Goal: Task Accomplishment & Management: Use online tool/utility

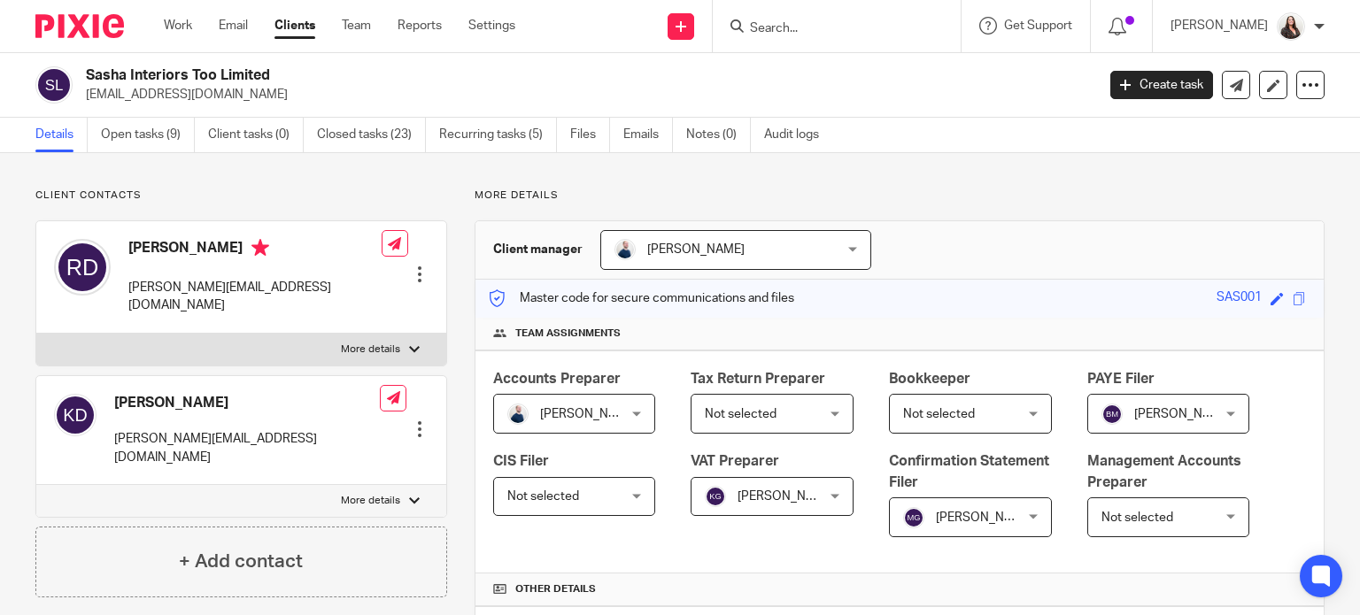
click at [839, 24] on input "Search" at bounding box center [827, 29] width 159 height 16
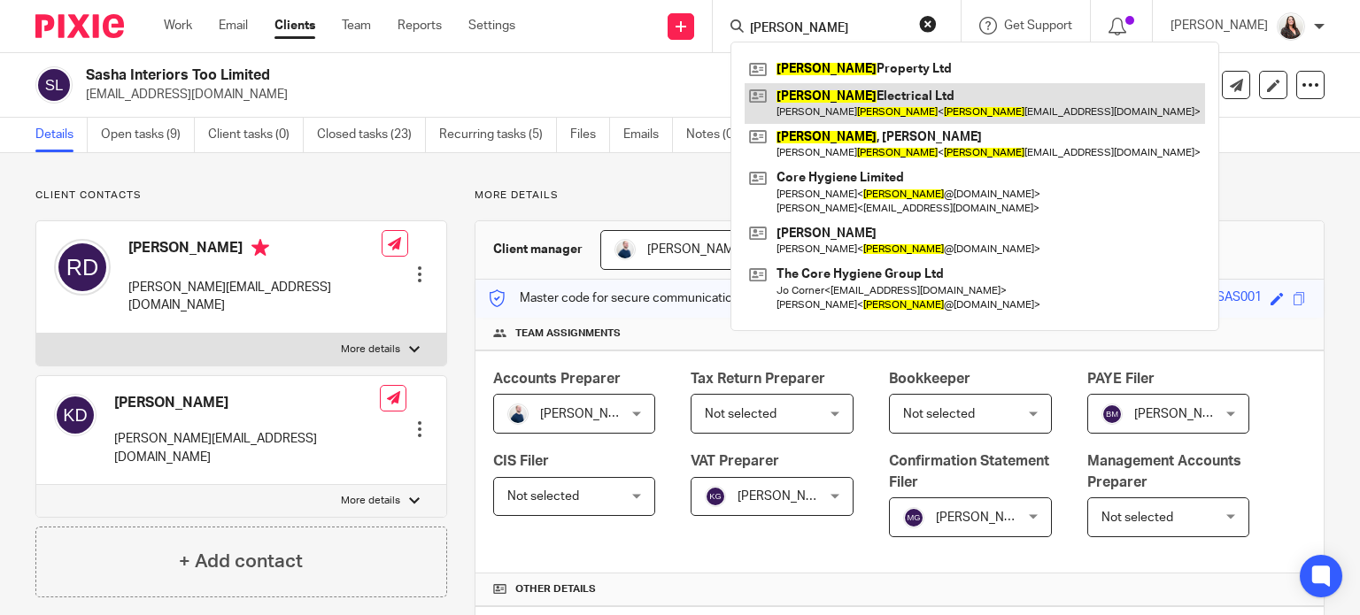
type input "denny"
click at [955, 99] on link at bounding box center [975, 103] width 460 height 41
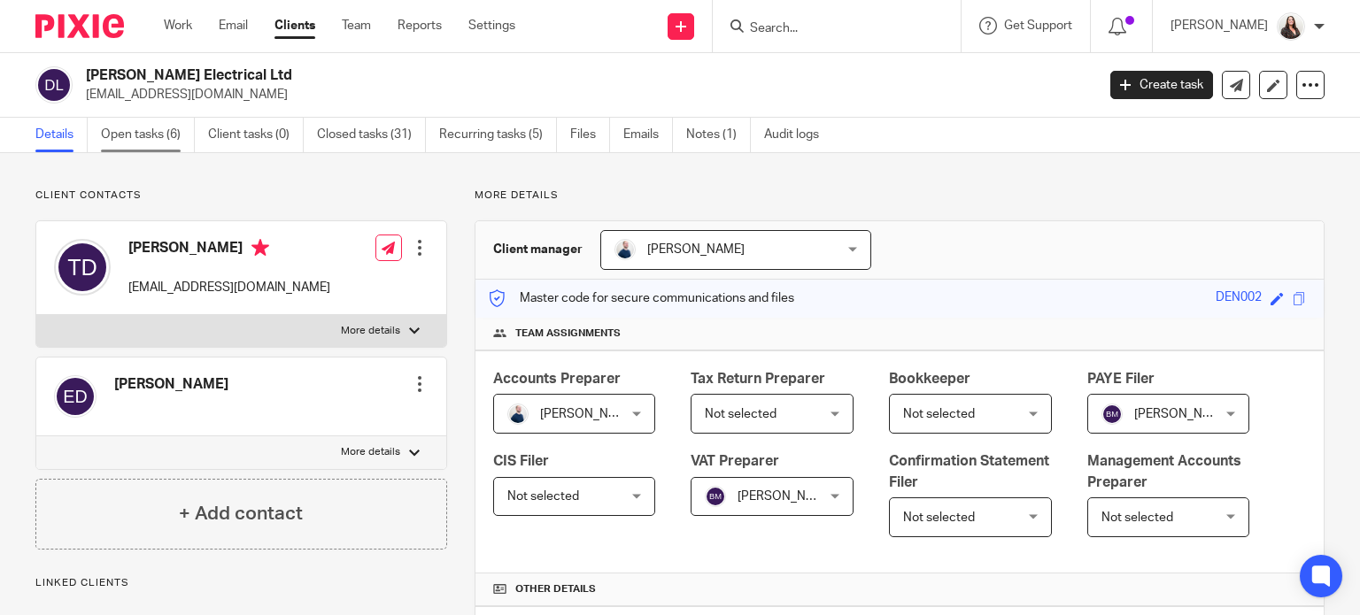
click at [133, 138] on link "Open tasks (6)" at bounding box center [148, 135] width 94 height 35
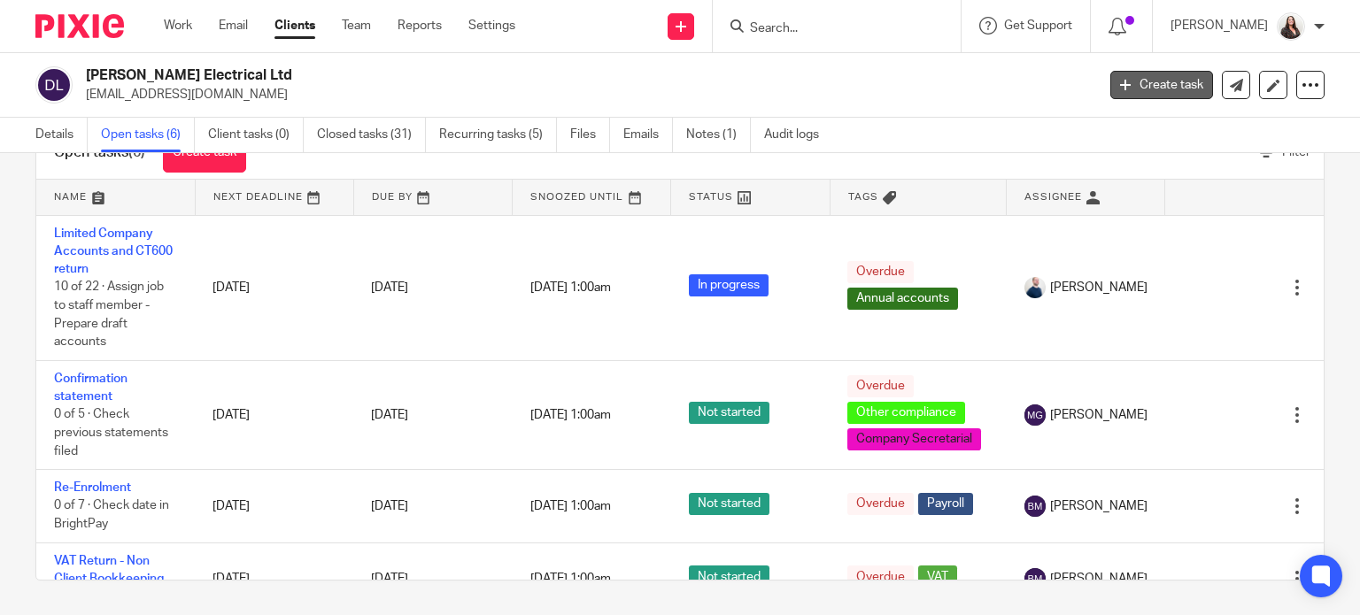
click at [1147, 74] on link "Create task" at bounding box center [1161, 85] width 103 height 28
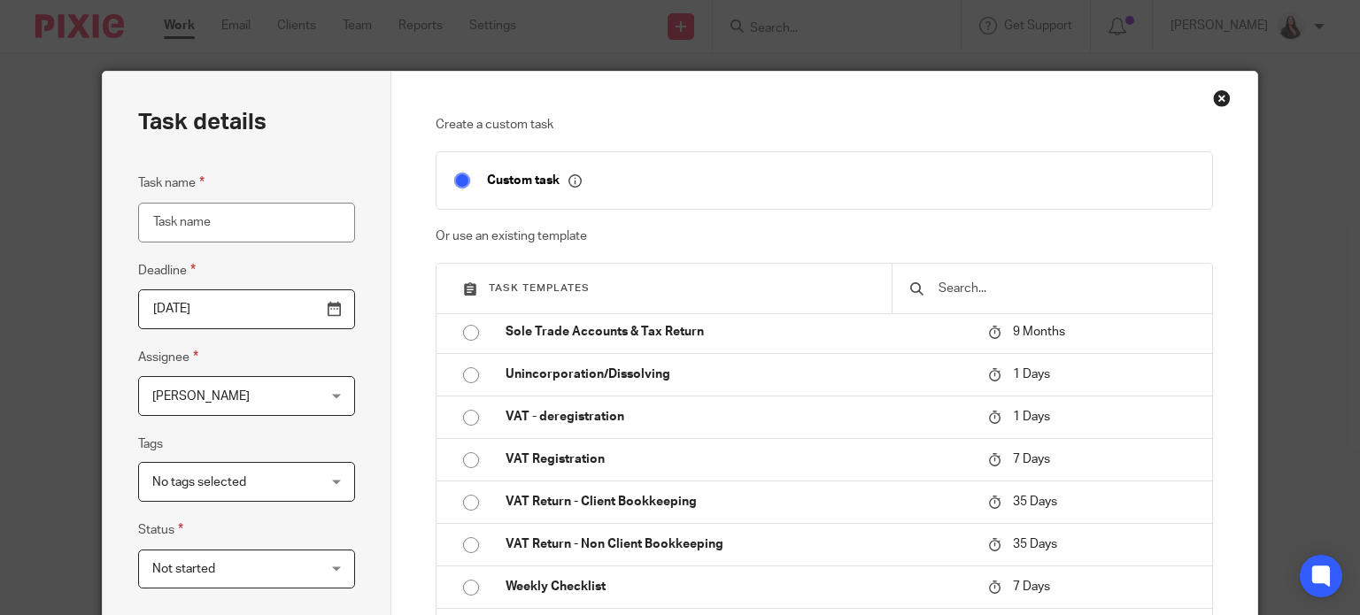
scroll to position [2125, 0]
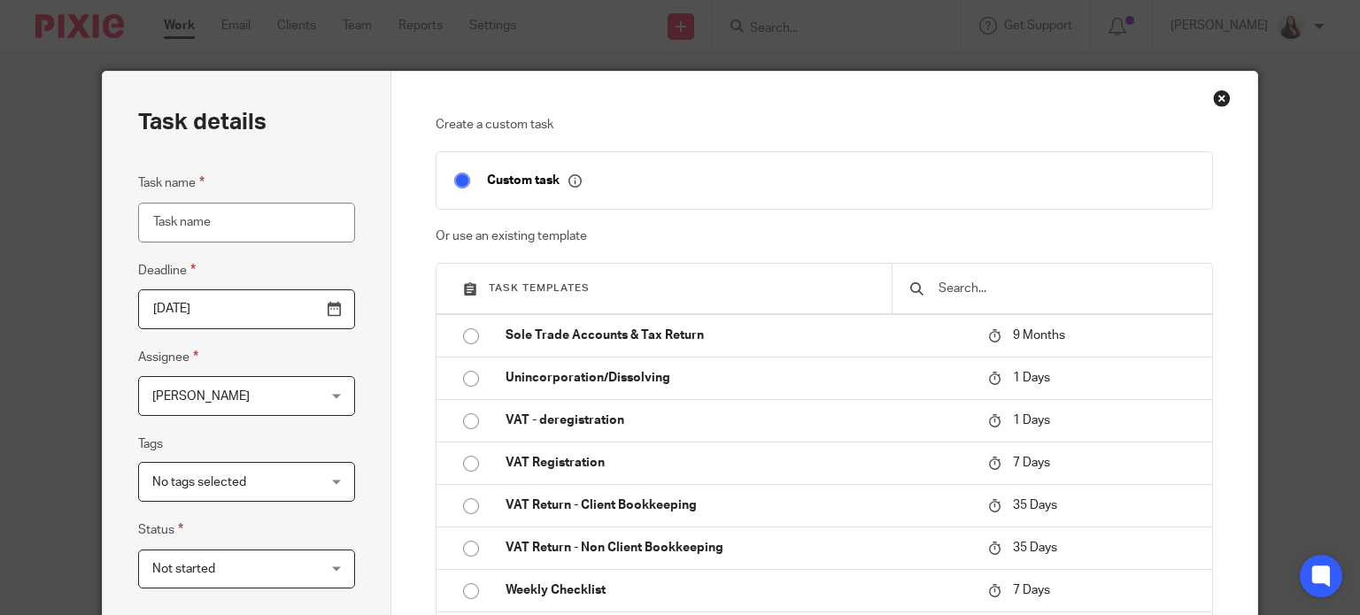
click at [571, 314] on td "Send to Outbooks" at bounding box center [733, 293] width 491 height 42
type input "2025-08-15"
type input "Send to Outbooks"
checkbox input "false"
radio input "true"
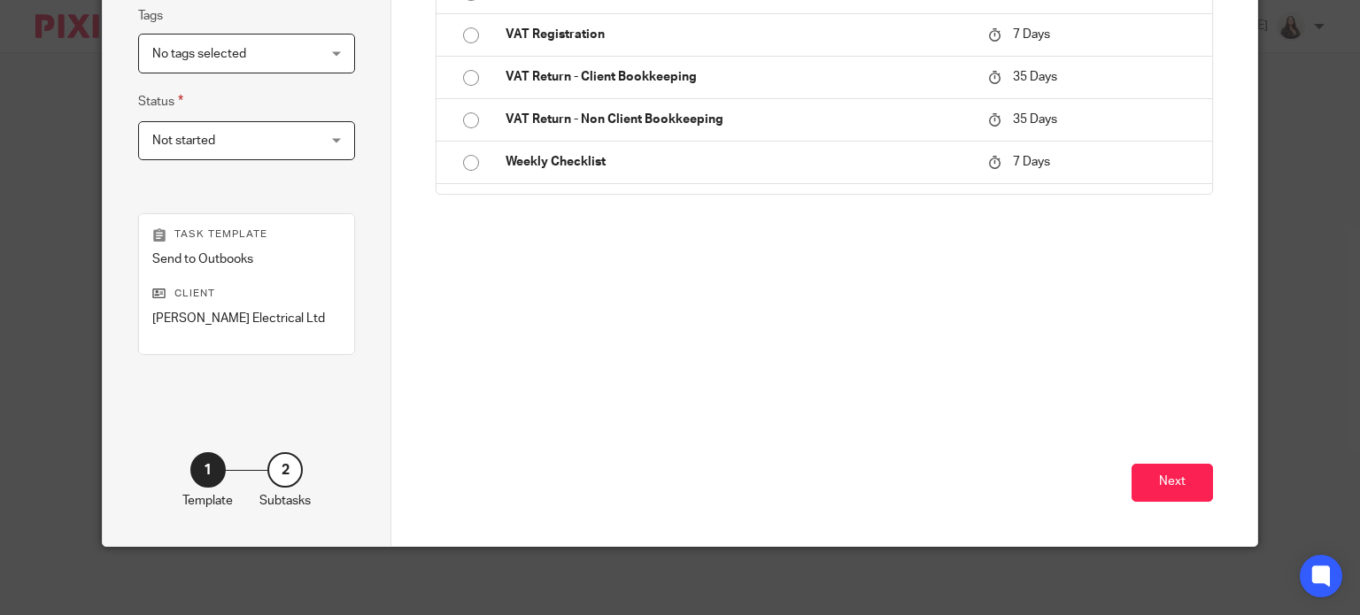
scroll to position [429, 0]
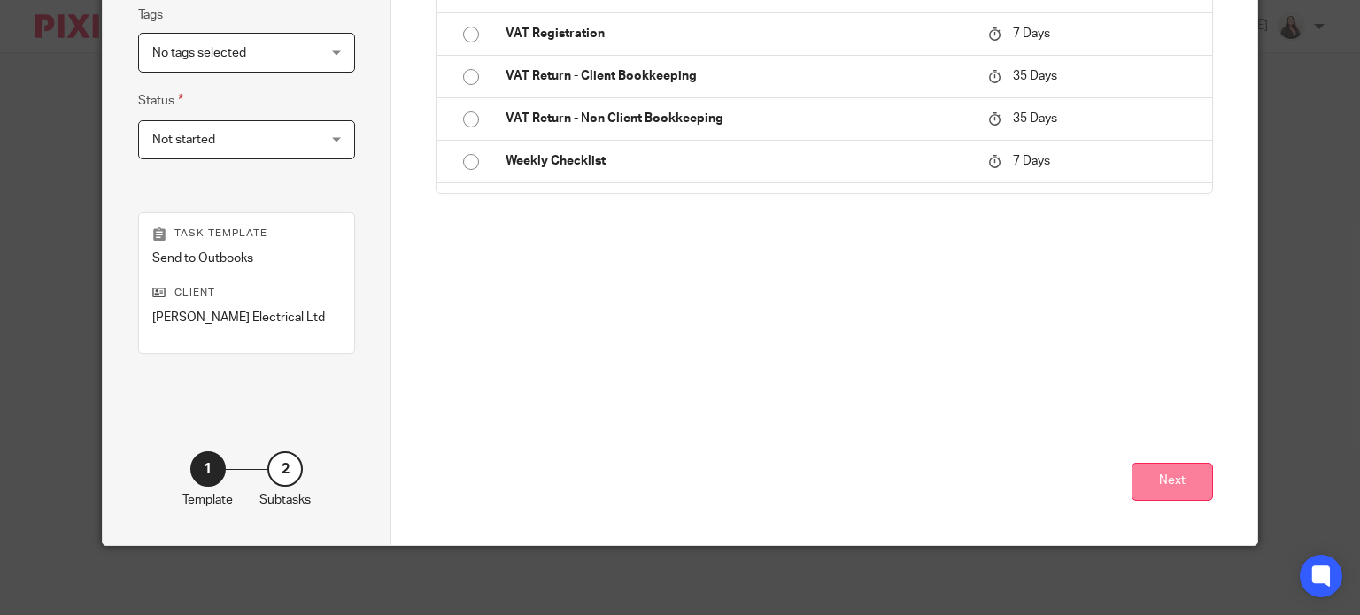
click at [1174, 491] on button "Next" at bounding box center [1172, 482] width 81 height 38
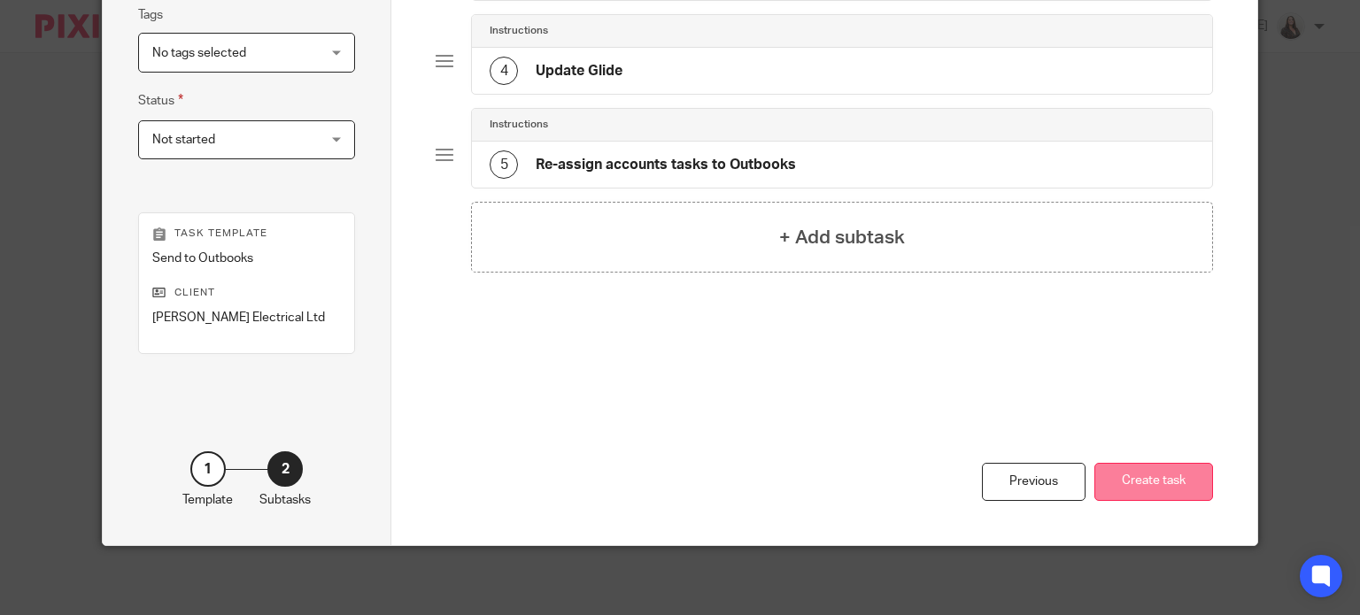
click at [1130, 483] on button "Create task" at bounding box center [1153, 482] width 119 height 38
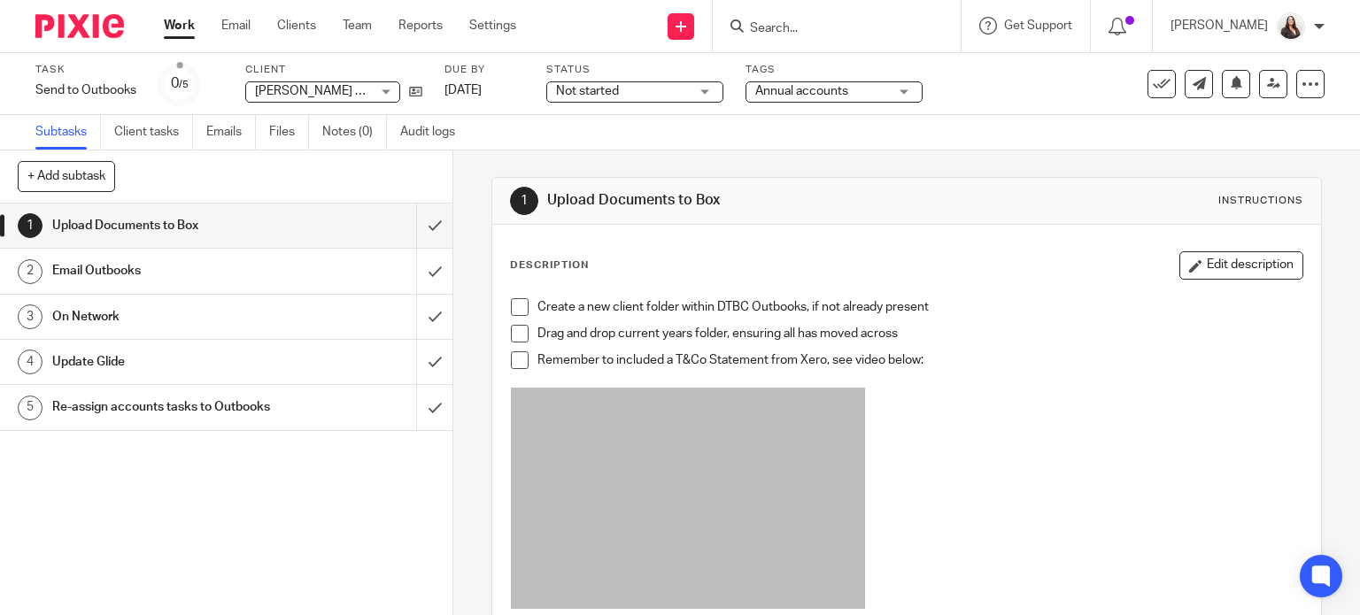
click at [514, 298] on span at bounding box center [520, 307] width 18 height 18
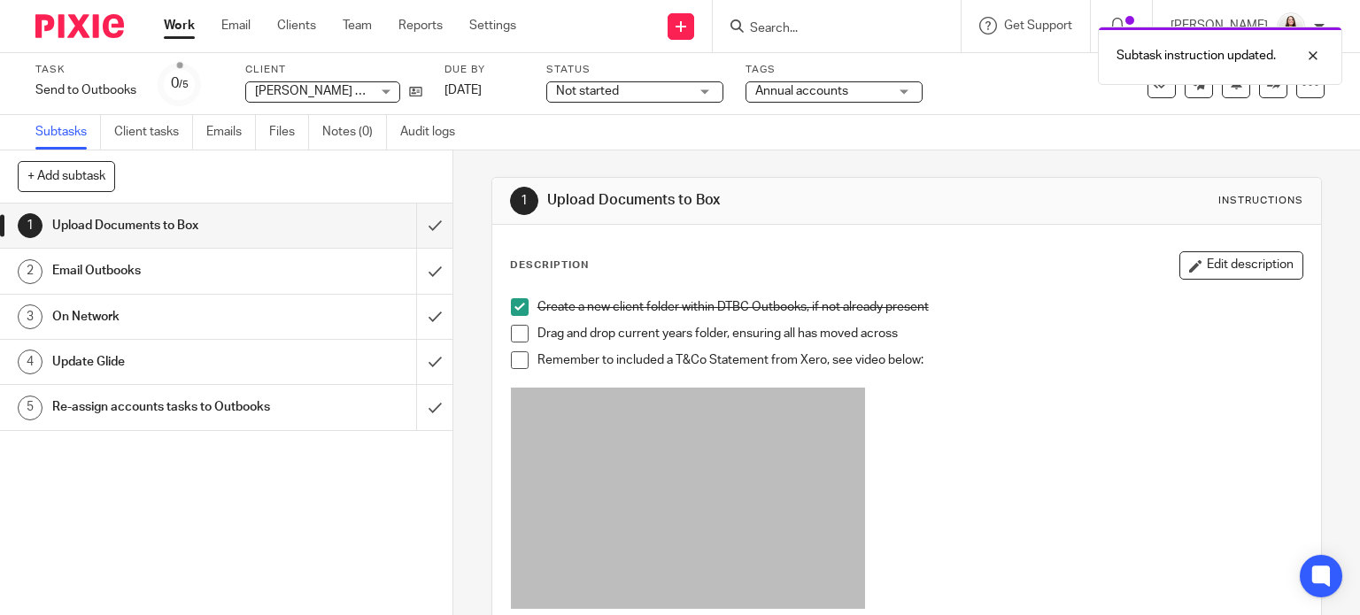
click at [514, 328] on span at bounding box center [520, 334] width 18 height 18
click at [511, 364] on span at bounding box center [520, 360] width 18 height 18
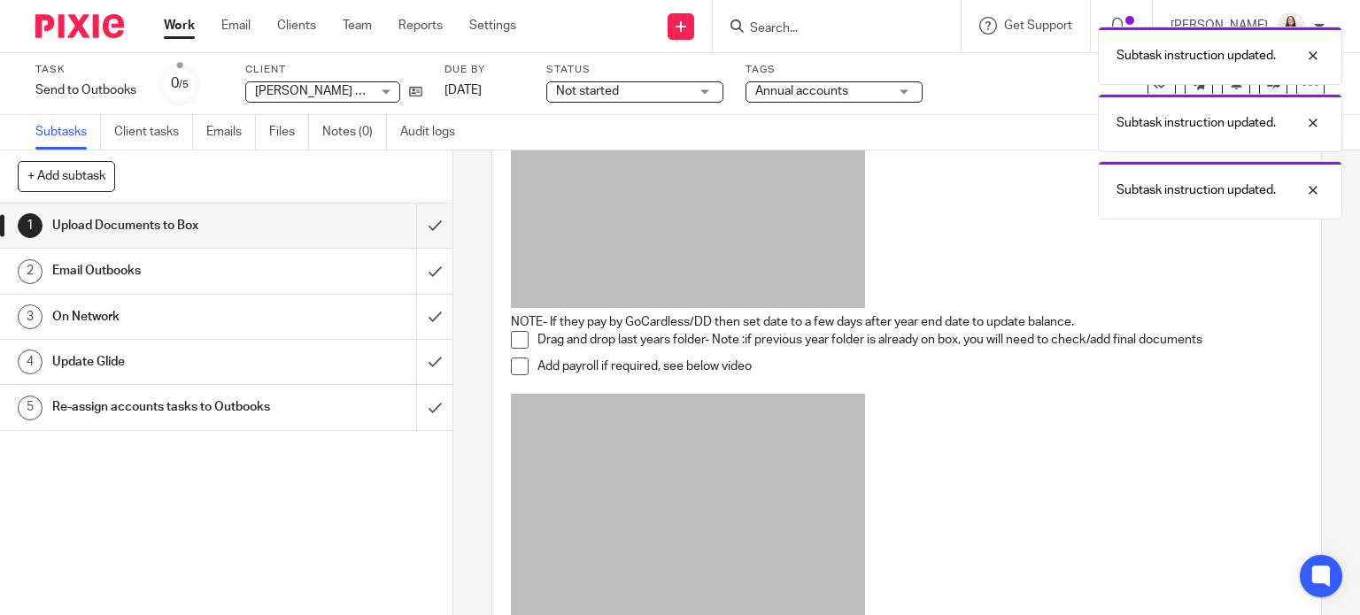
scroll to position [310, 0]
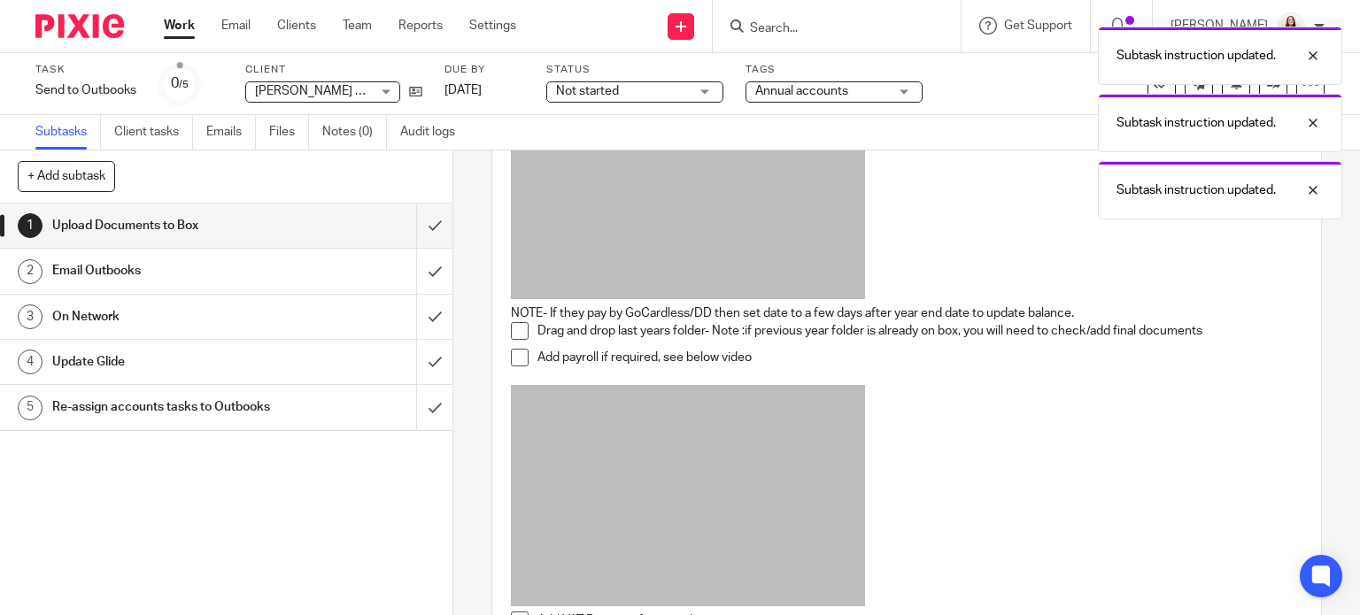
click at [511, 332] on span at bounding box center [520, 331] width 18 height 18
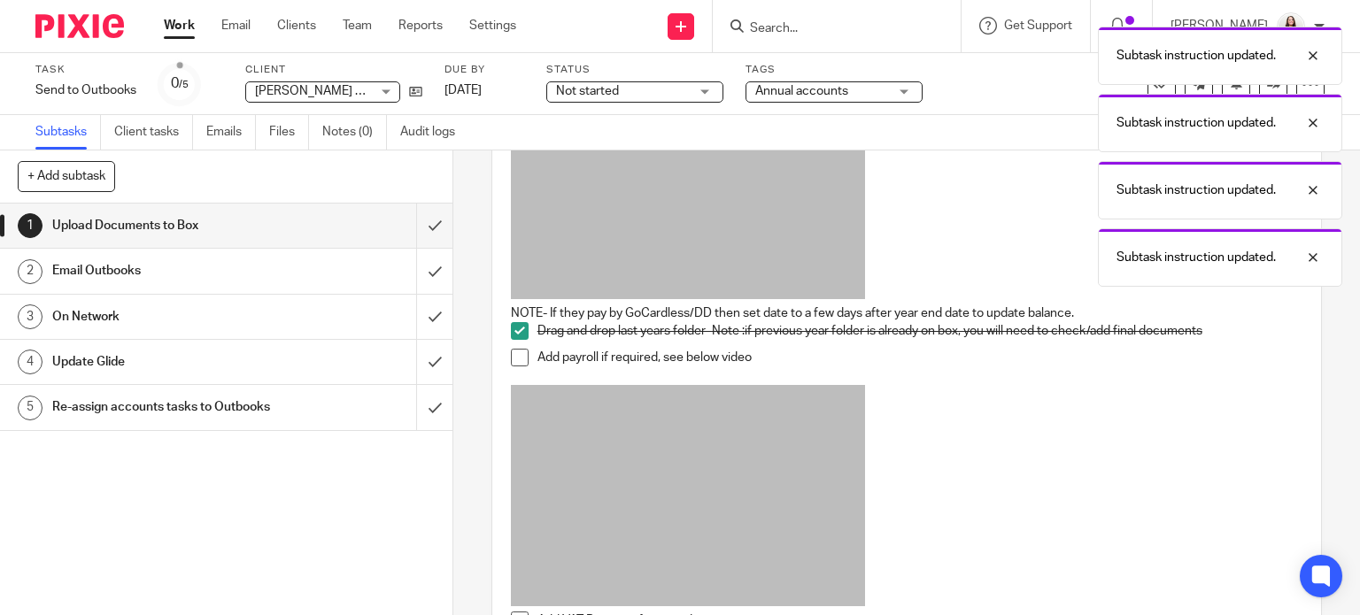
click at [514, 357] on span at bounding box center [520, 358] width 18 height 18
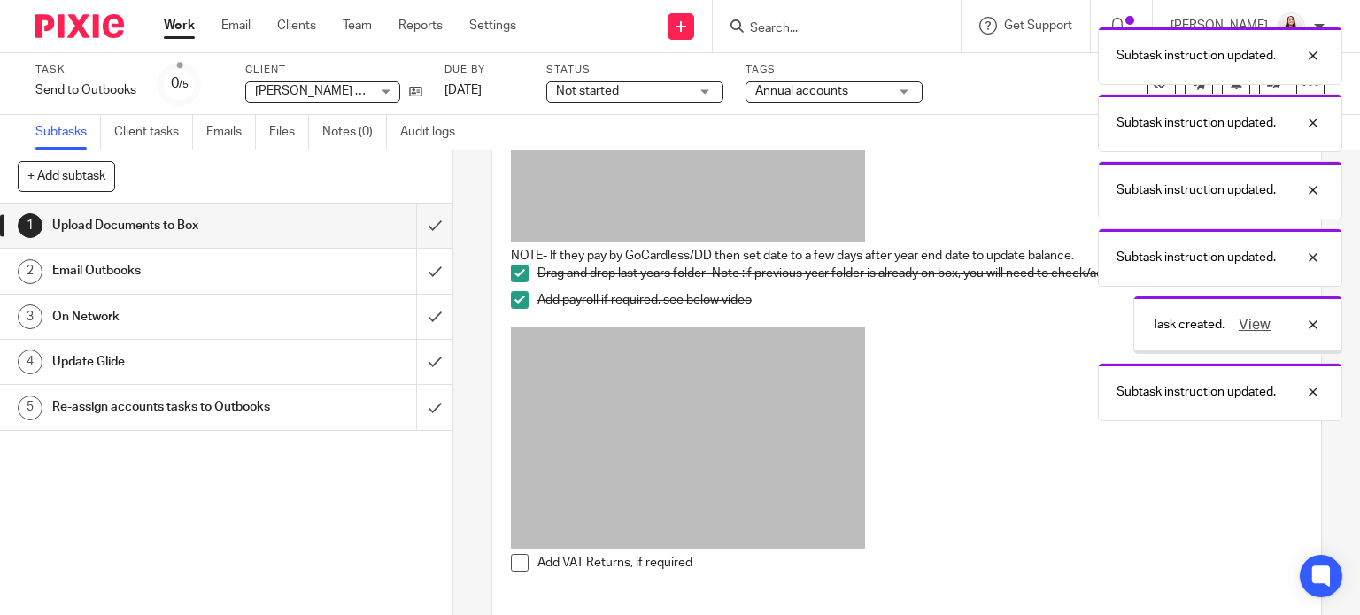
scroll to position [560, 0]
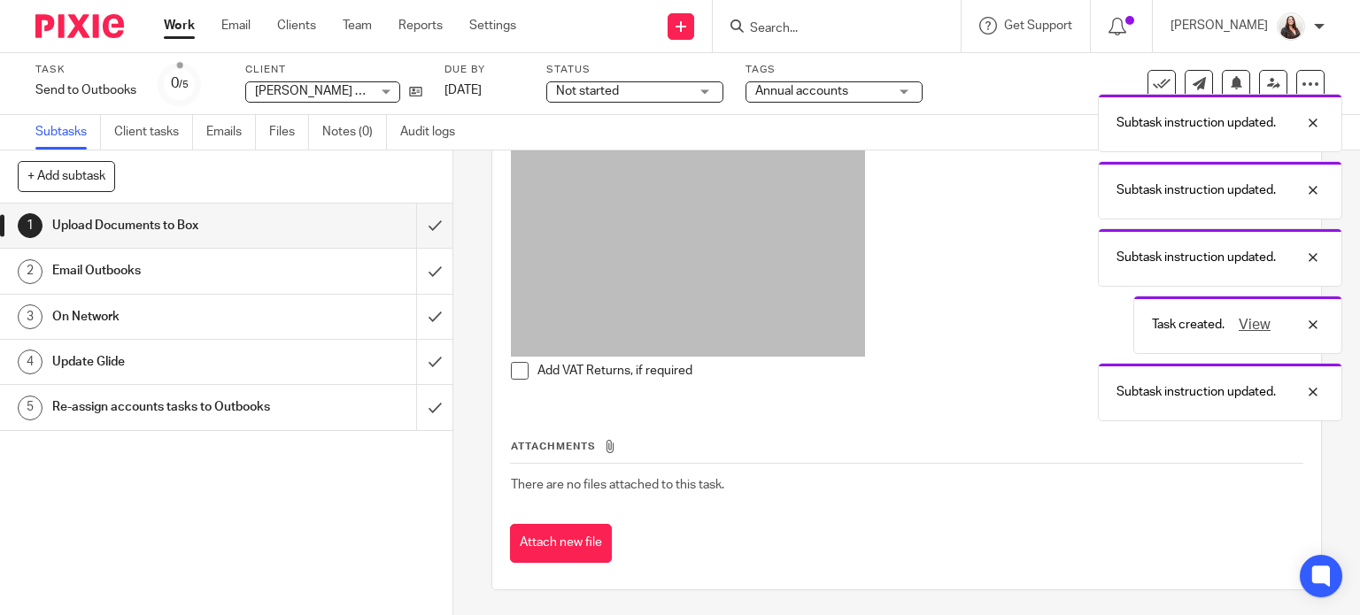
click at [514, 374] on span at bounding box center [520, 371] width 18 height 18
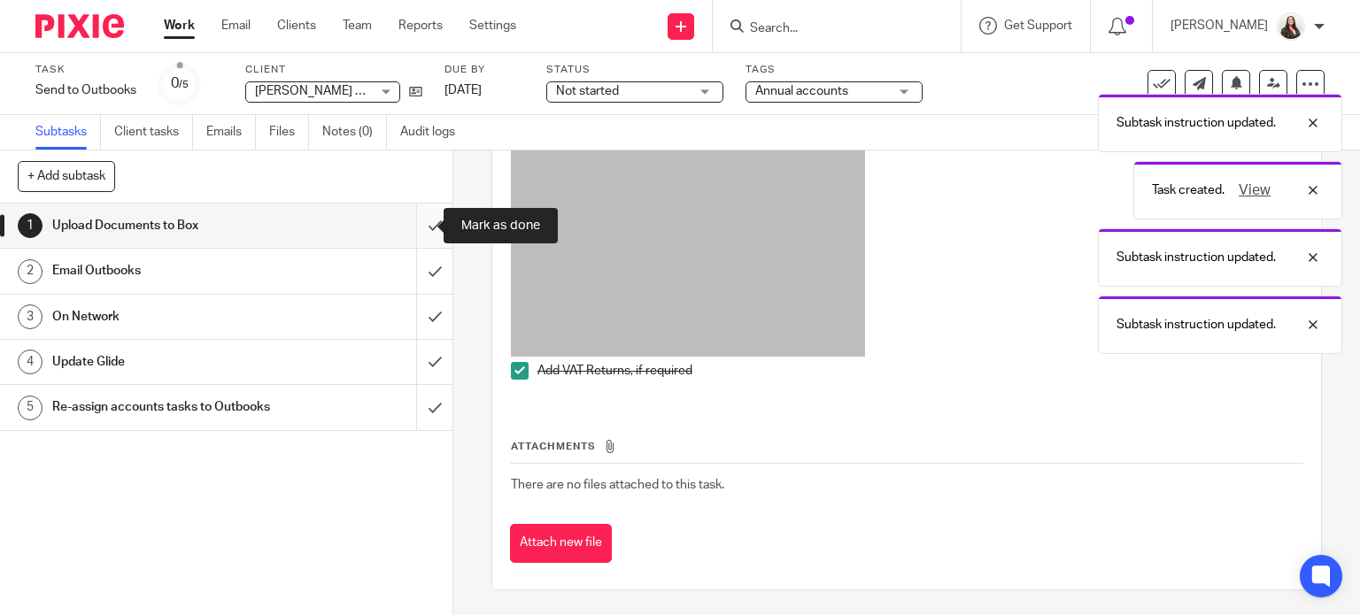
click at [414, 227] on input "submit" at bounding box center [226, 226] width 452 height 44
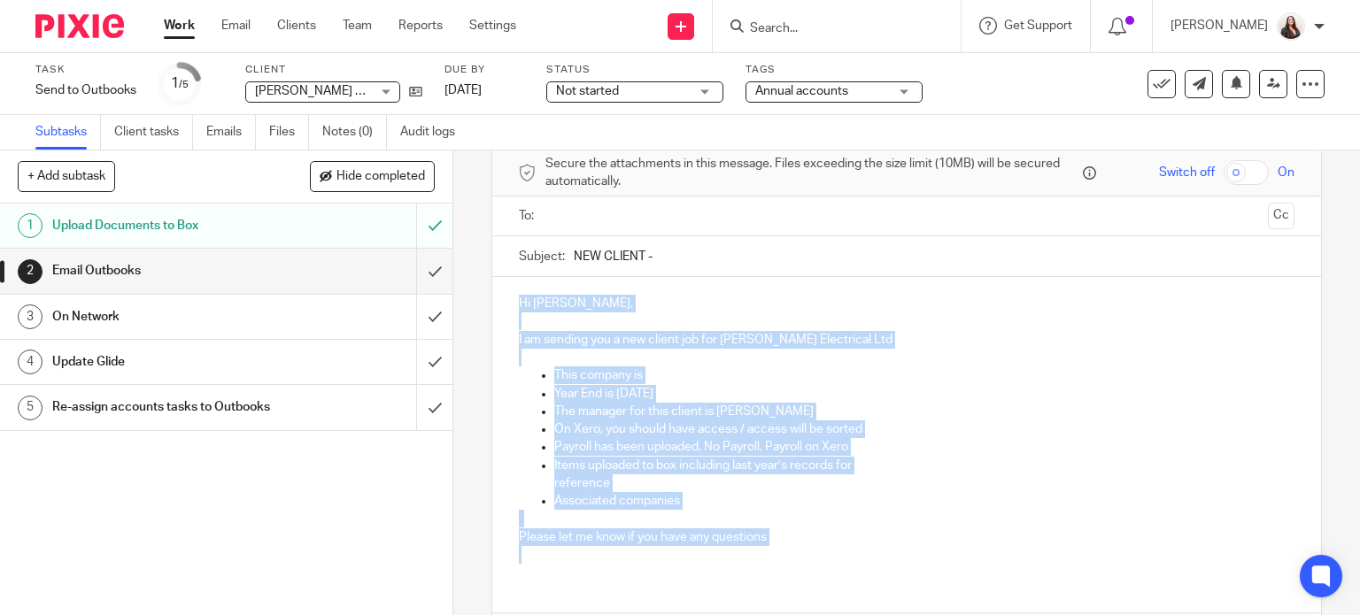
scroll to position [192, 0]
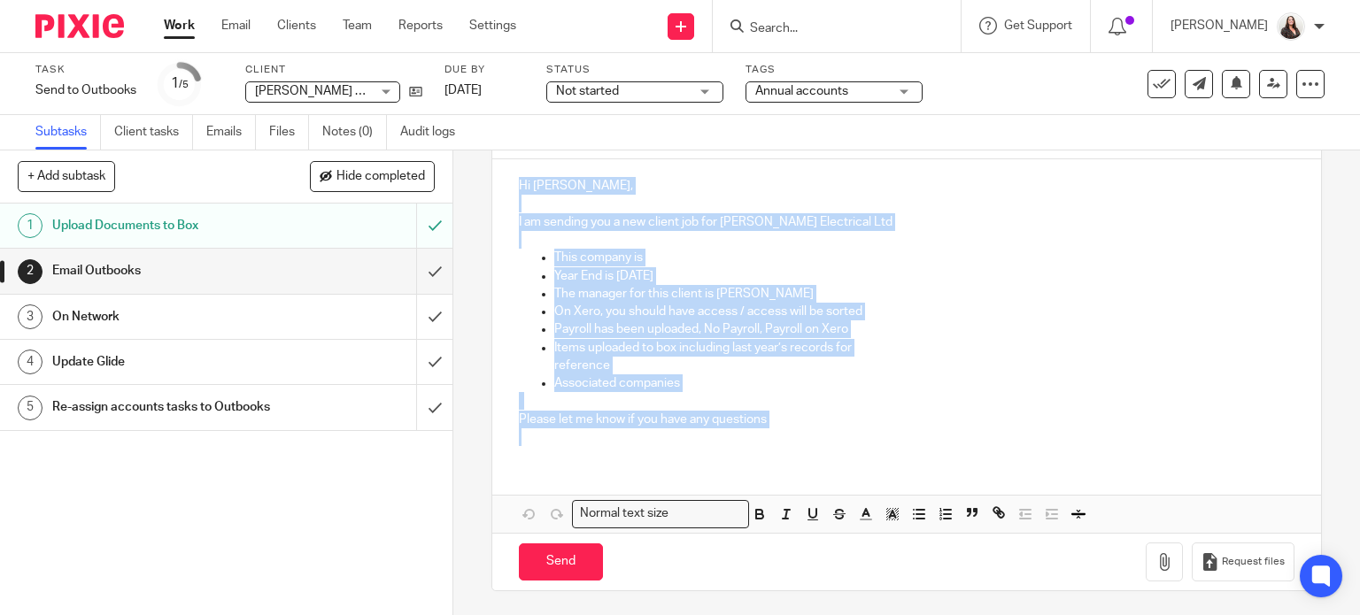
drag, startPoint x: 512, startPoint y: 375, endPoint x: 807, endPoint y: 429, distance: 299.7
click at [807, 429] on div "Hi Chanchal, I am sending you a new client job for Denny Electrical Ltd This co…" at bounding box center [907, 309] width 830 height 300
copy div "Hi Chanchal, I am sending you a new client job for Denny Electrical Ltd This co…"
click at [718, 254] on p "This company is" at bounding box center [924, 258] width 741 height 18
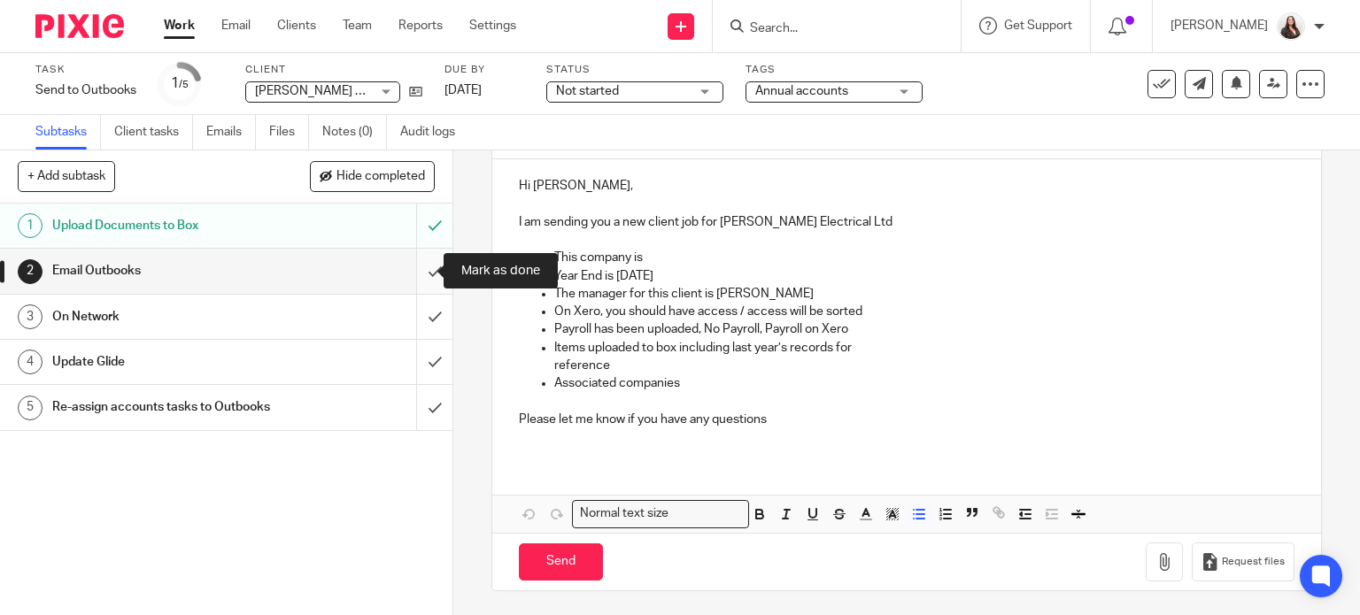
click at [412, 263] on input "submit" at bounding box center [226, 271] width 452 height 44
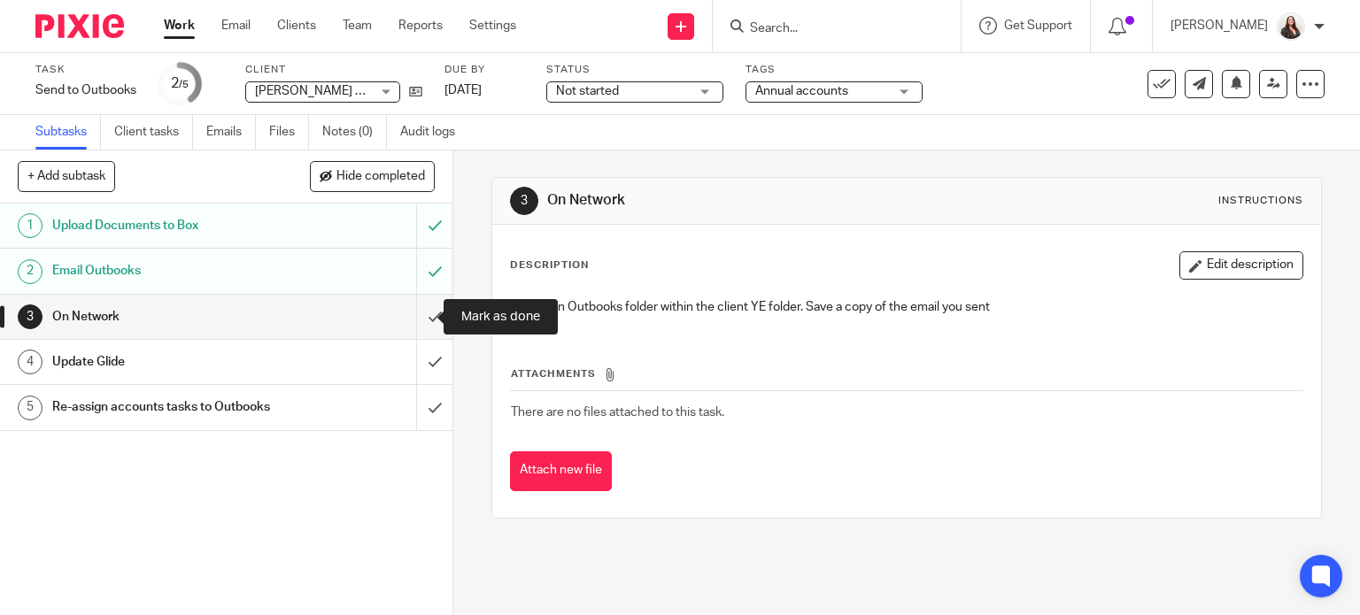
drag, startPoint x: 414, startPoint y: 317, endPoint x: 645, endPoint y: 506, distance: 298.1
click at [414, 317] on input "submit" at bounding box center [226, 317] width 452 height 44
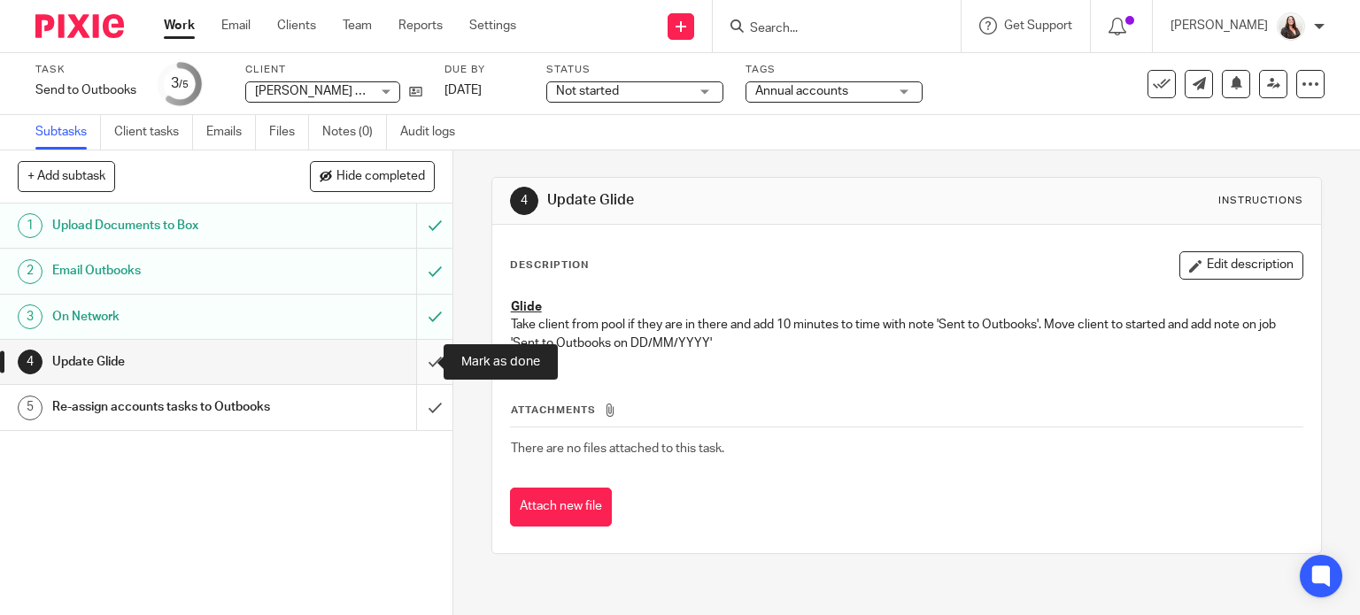
click at [417, 356] on input "submit" at bounding box center [226, 362] width 452 height 44
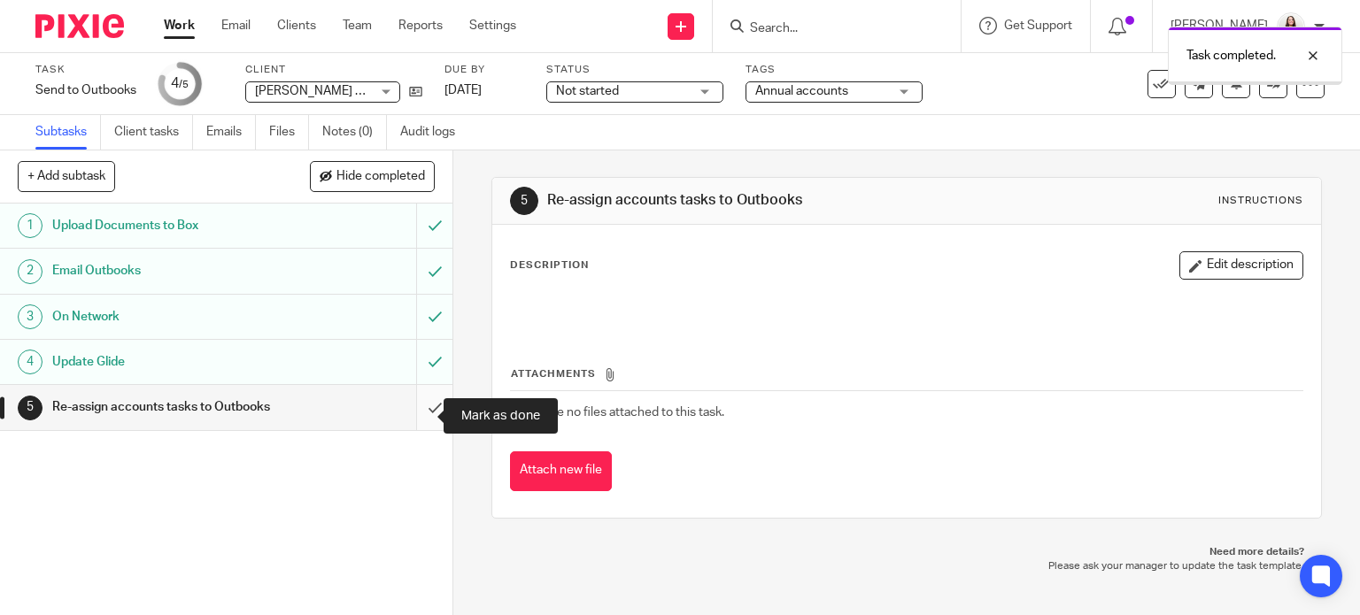
click at [414, 421] on input "submit" at bounding box center [226, 407] width 452 height 44
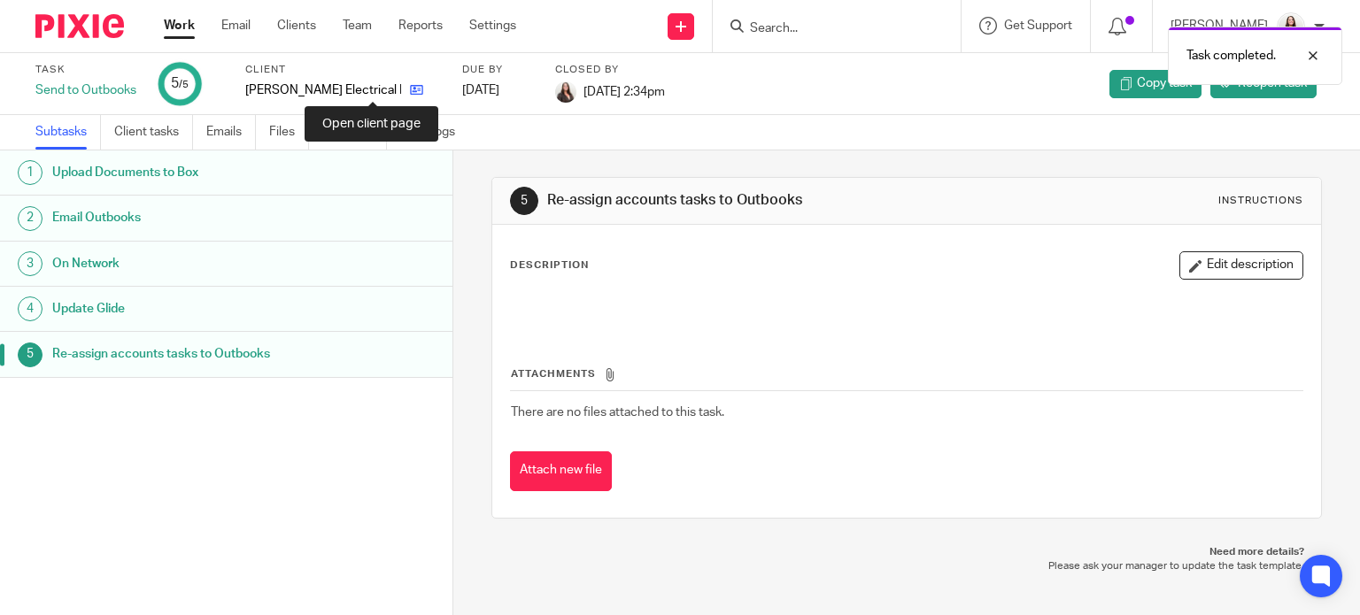
click at [410, 94] on icon at bounding box center [416, 89] width 13 height 13
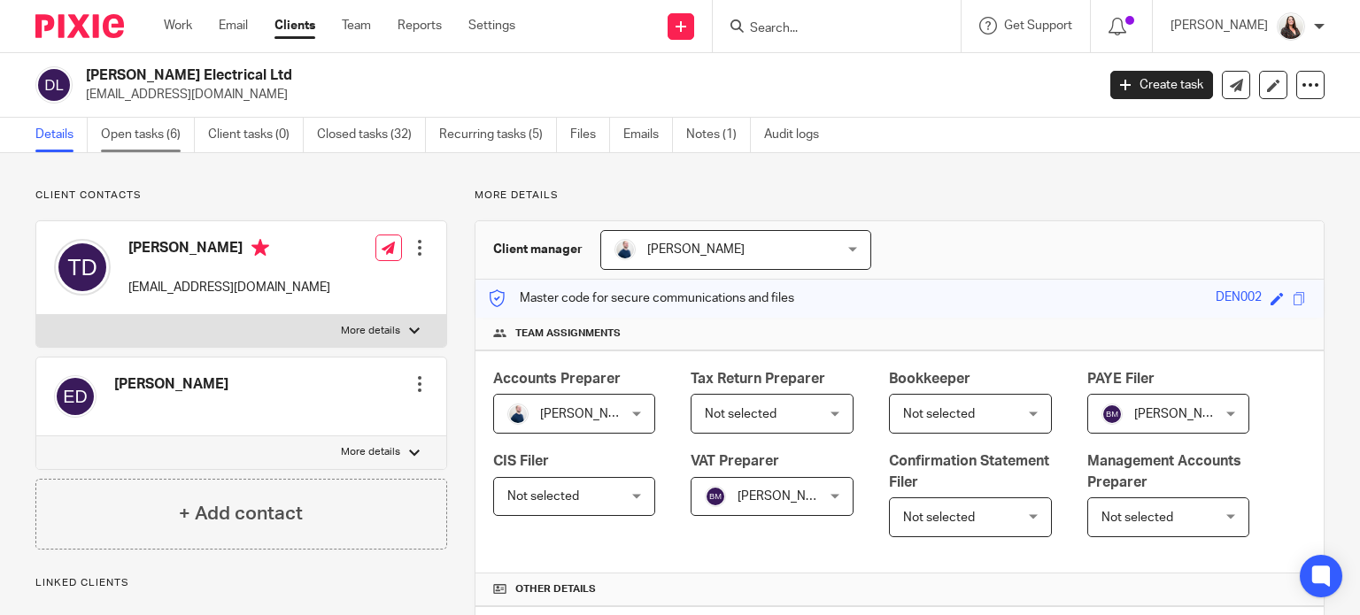
click at [142, 138] on link "Open tasks (6)" at bounding box center [148, 135] width 94 height 35
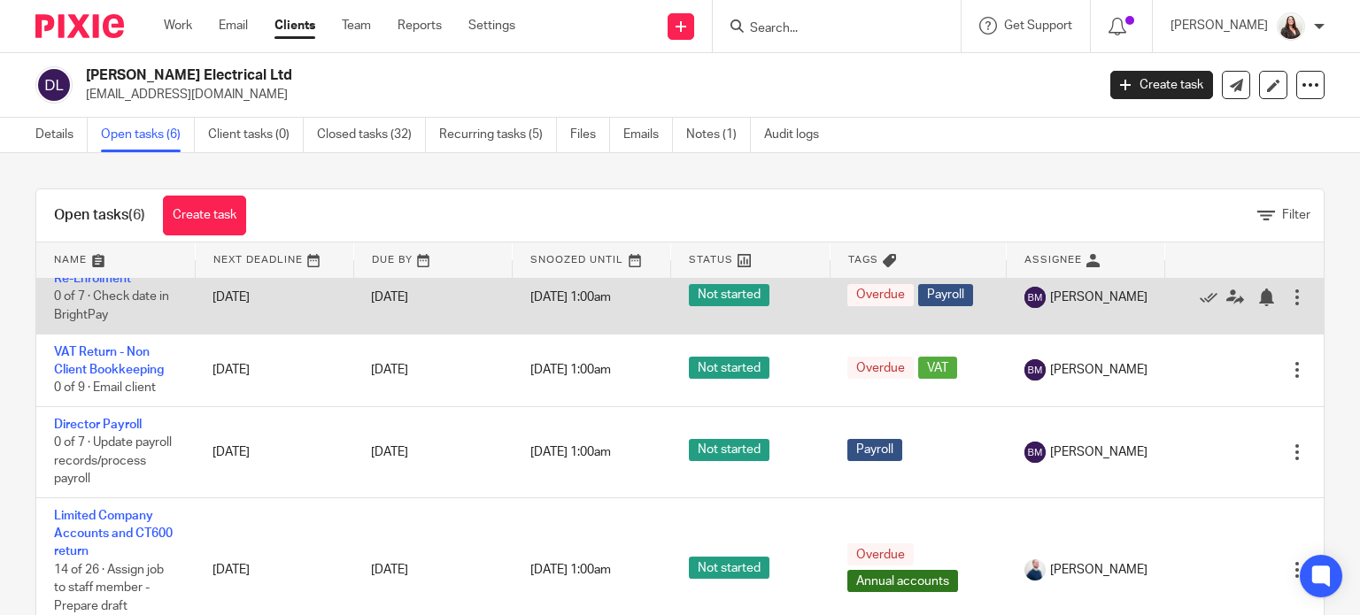
scroll to position [308, 0]
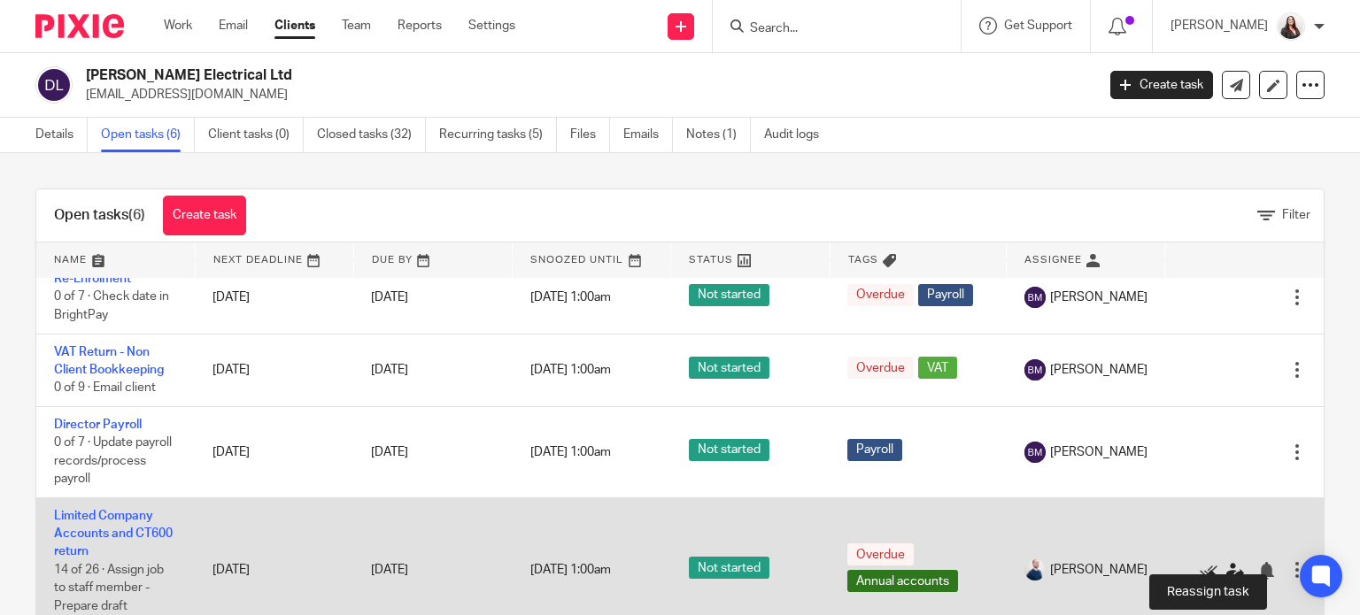
click at [1226, 562] on icon at bounding box center [1235, 571] width 18 height 18
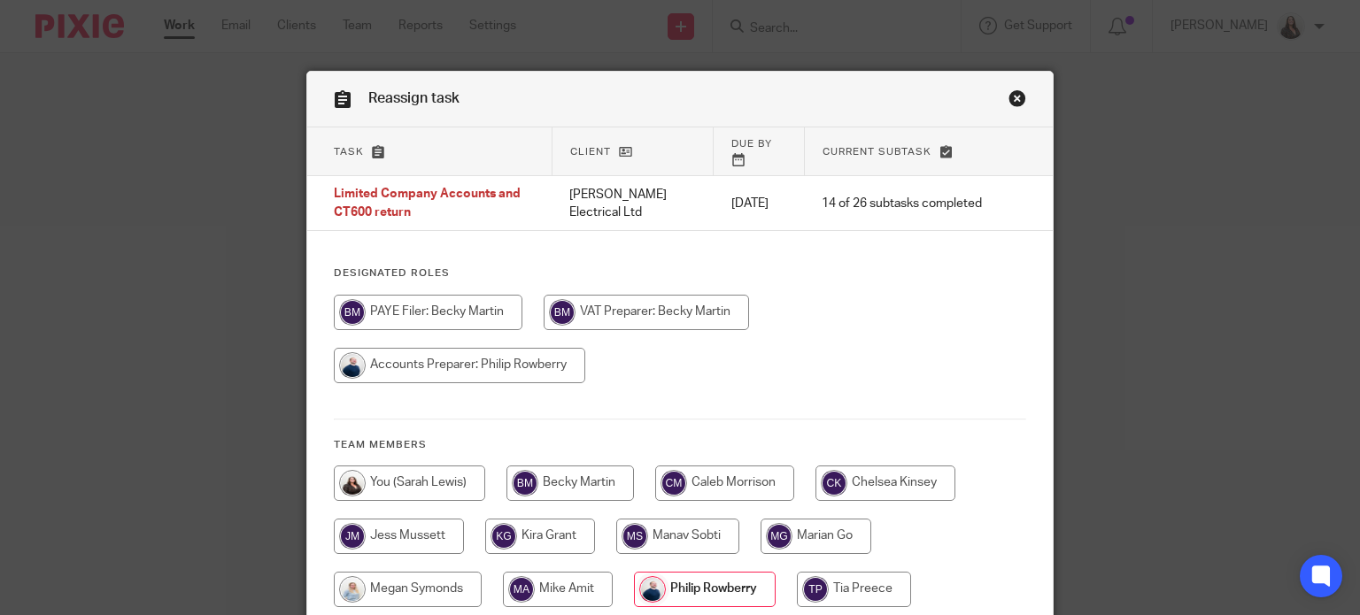
click at [544, 576] on input "radio" at bounding box center [558, 589] width 110 height 35
radio input "true"
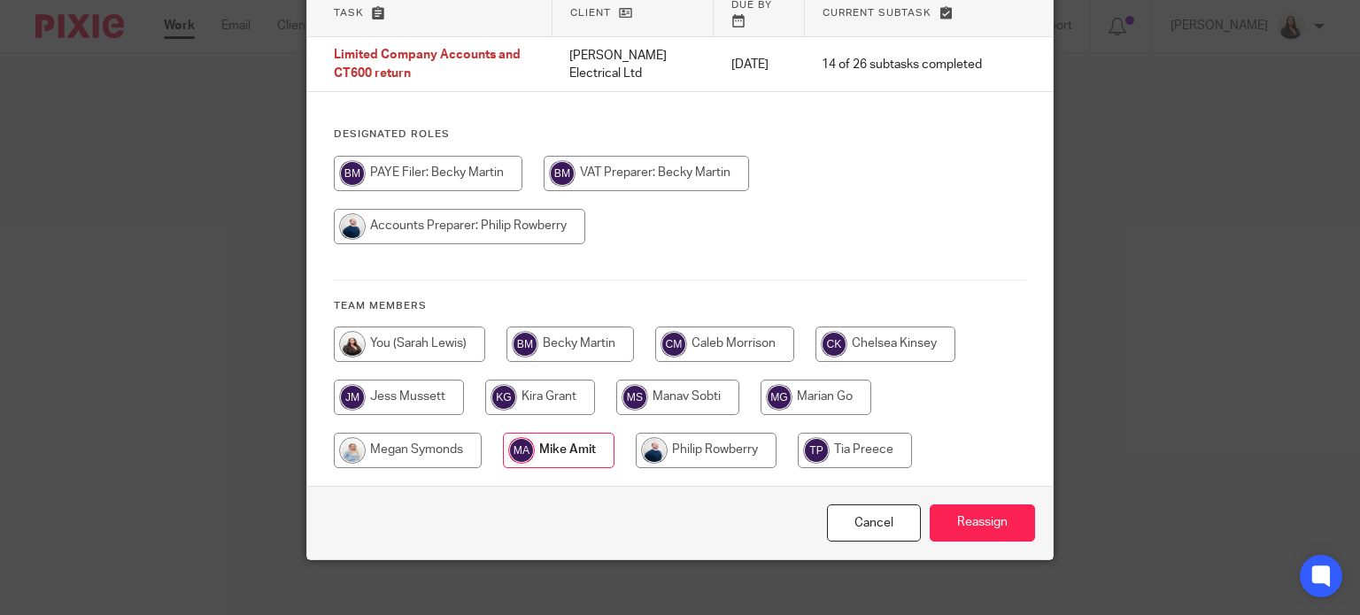
scroll to position [141, 0]
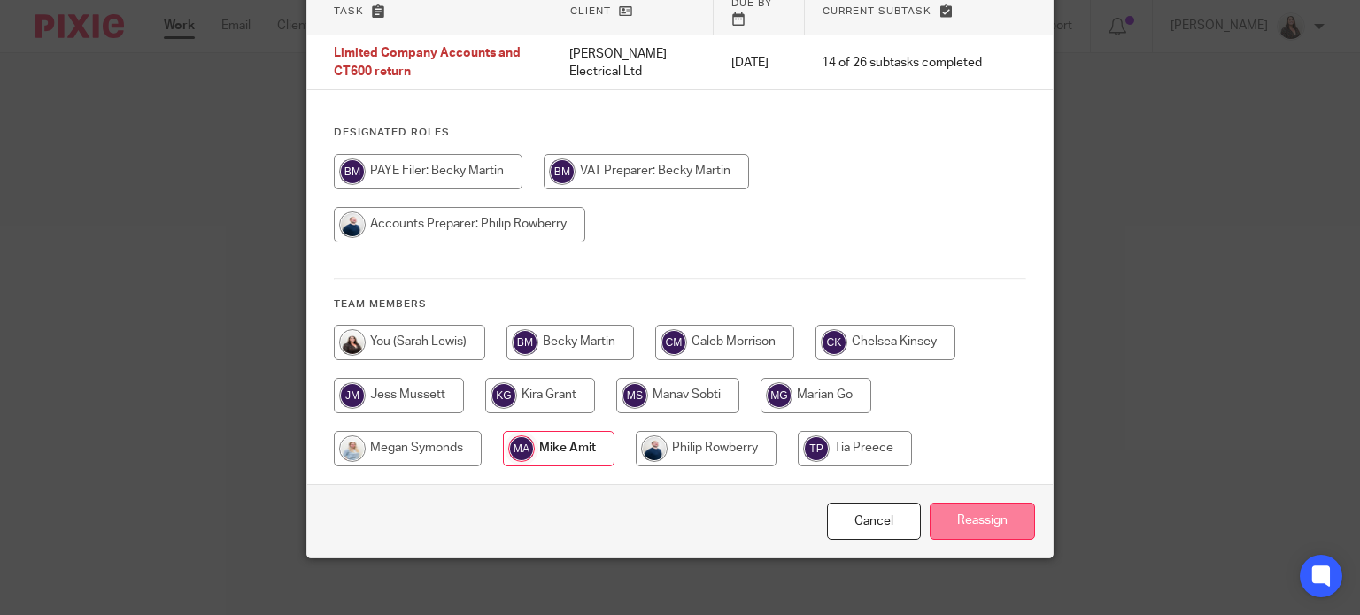
click at [991, 510] on input "Reassign" at bounding box center [982, 522] width 105 height 38
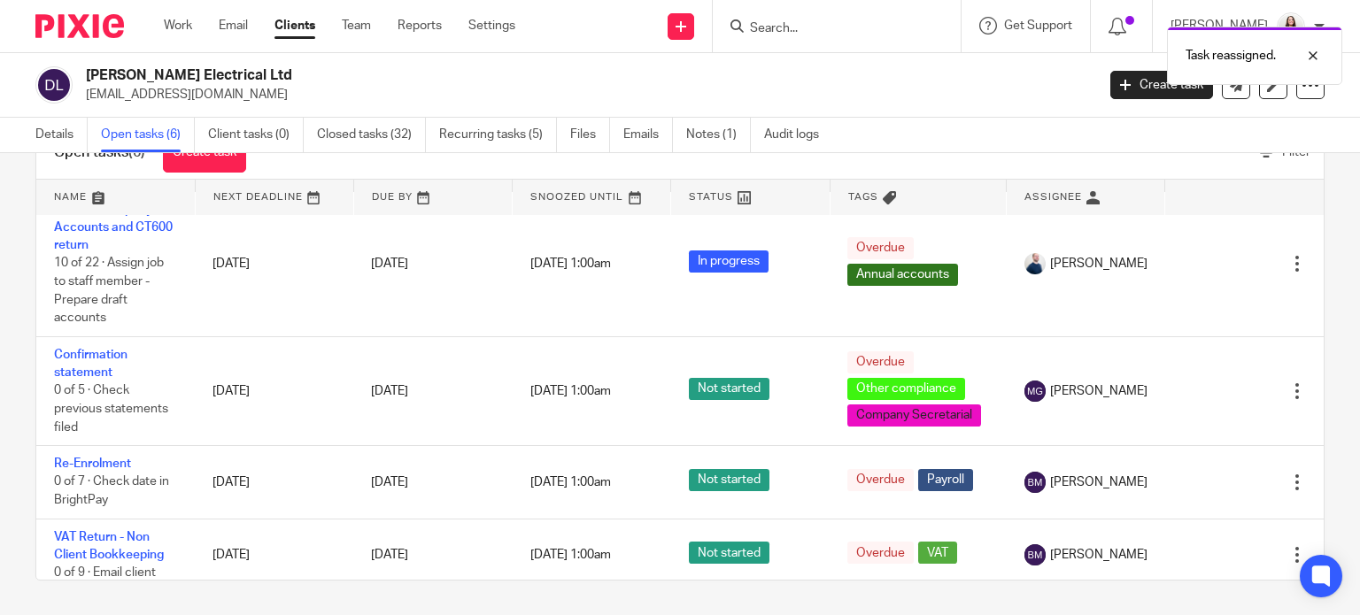
scroll to position [21, 0]
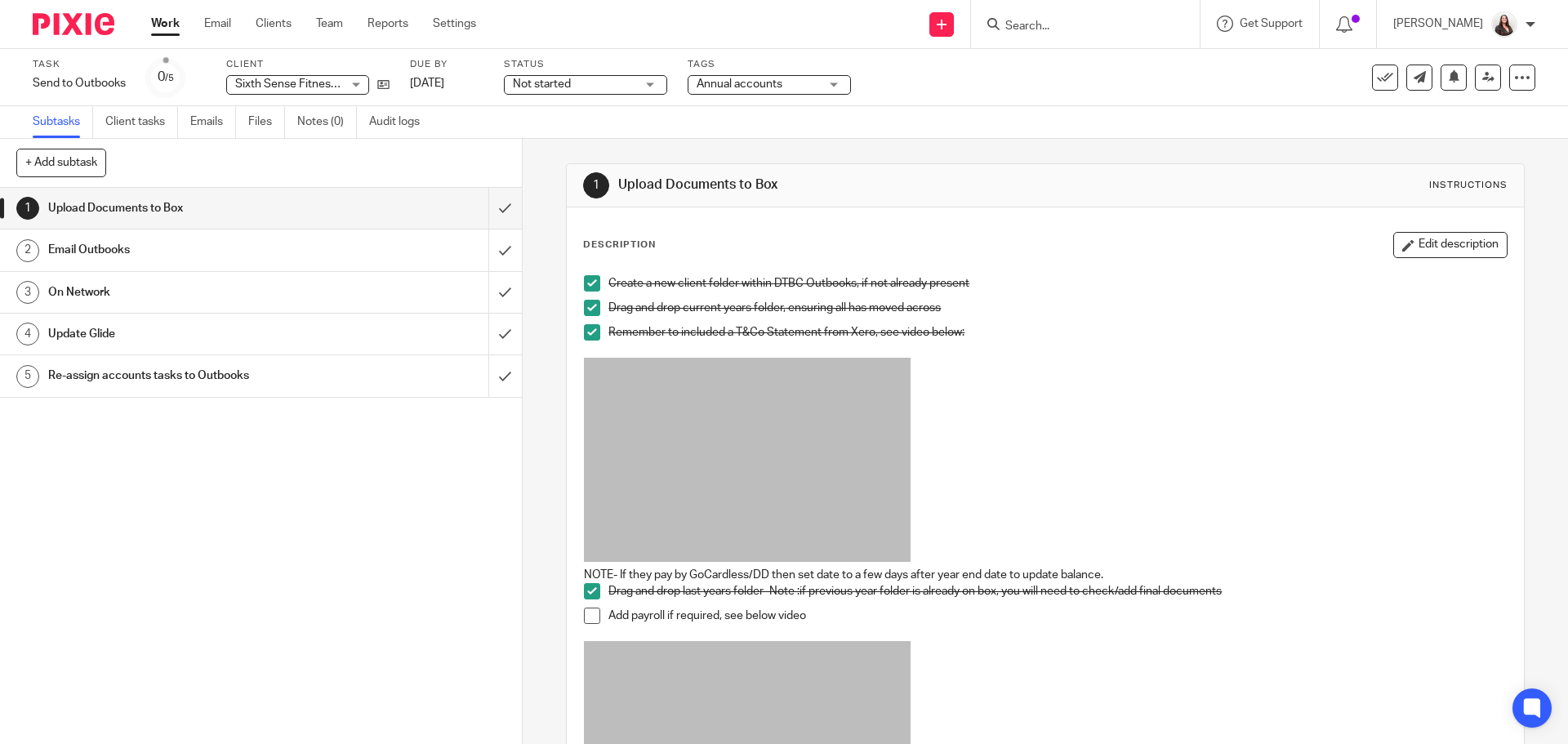
scroll to position [341, 0]
